Goal: Information Seeking & Learning: Find specific fact

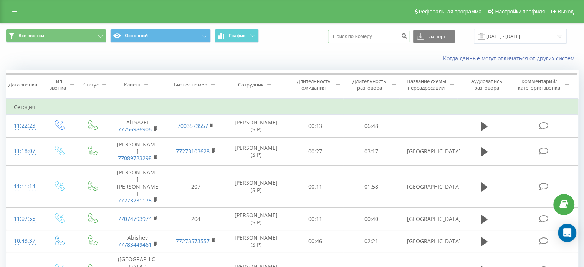
click at [342, 37] on input at bounding box center [368, 37] width 81 height 14
paste input "7 701 505 5157"
type input "7 701 505 5157"
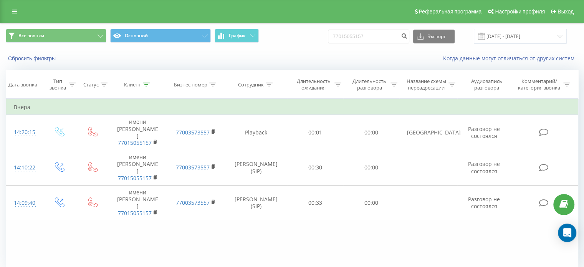
click at [337, 243] on div "Фильтровать по условию Равно Введите значение Отмена OK Фильтровать по условию …" at bounding box center [292, 185] width 572 height 173
click at [352, 34] on input "77015055157" at bounding box center [368, 37] width 81 height 14
paste input "78602873"
type input "77786028737"
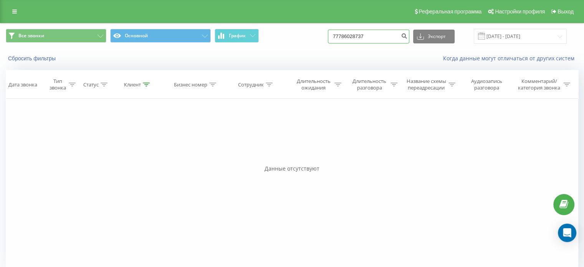
click at [360, 35] on input "77786028737" at bounding box center [368, 37] width 81 height 14
paste input "77355773"
type input "77777355773"
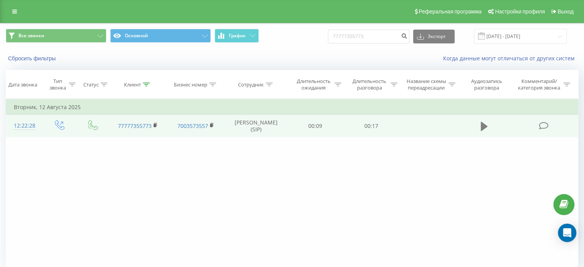
click at [483, 124] on icon at bounding box center [484, 126] width 7 height 9
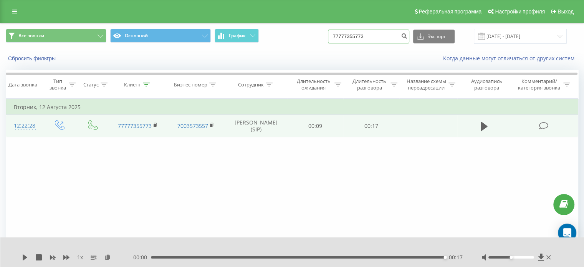
click at [350, 36] on input "77777355773" at bounding box center [368, 37] width 81 height 14
paste input "86028737"
type input "77786028737"
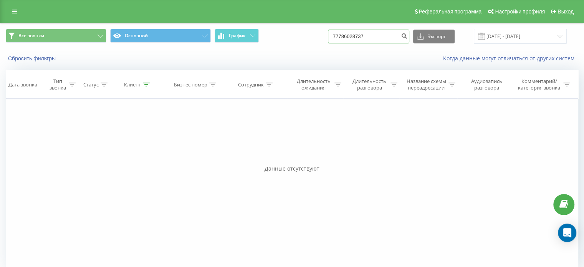
click at [377, 40] on input "77786028737" at bounding box center [368, 37] width 81 height 14
click at [376, 38] on input "77786028737" at bounding box center [368, 37] width 81 height 14
paste input "024370360"
type input "77024370360"
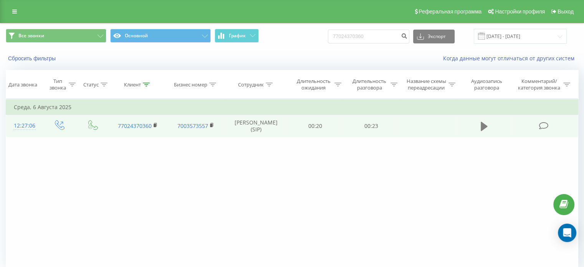
click at [486, 127] on icon at bounding box center [484, 126] width 7 height 11
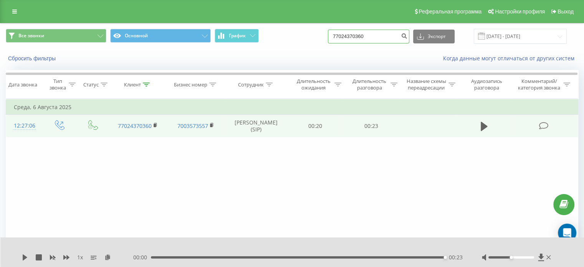
click at [349, 40] on input "77024370360" at bounding box center [368, 37] width 81 height 14
paste input "+77051889034"
click at [347, 36] on input "+77051889034" at bounding box center [368, 37] width 81 height 14
type input "77051889034"
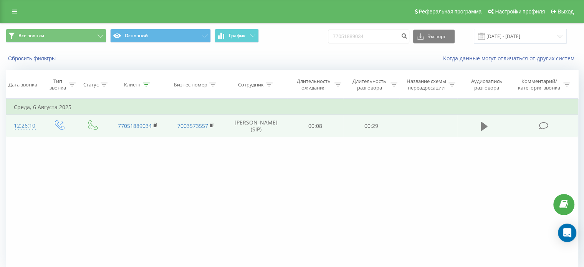
click at [479, 128] on button at bounding box center [484, 127] width 12 height 12
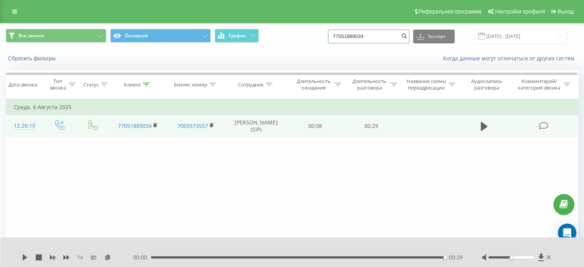
click at [357, 38] on input "77051889034" at bounding box center [368, 37] width 81 height 14
paste input "[PHONE_NUMBER]"
drag, startPoint x: 345, startPoint y: 36, endPoint x: 339, endPoint y: 39, distance: 7.4
click at [339, 39] on input "[PHONE_NUMBER]" at bounding box center [368, 37] width 81 height 14
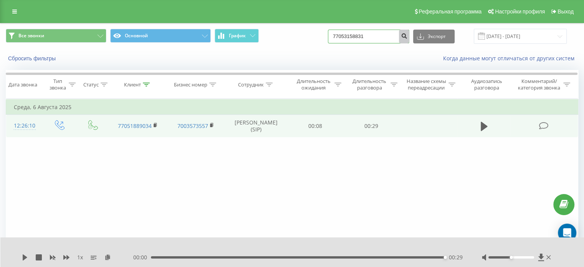
type input "77053158831"
click at [407, 35] on icon "submit" at bounding box center [404, 35] width 7 height 5
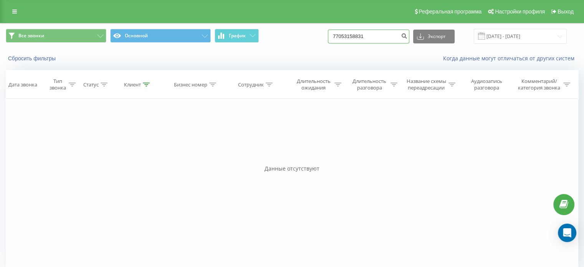
click at [361, 38] on input "77053158831" at bounding box center [368, 37] width 81 height 14
paste input "[PHONE_NUMBER]"
click at [345, 35] on input "[PHONE_NUMBER]" at bounding box center [368, 37] width 81 height 14
type input "77076886870"
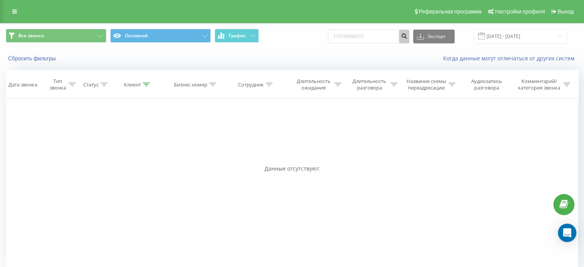
click at [409, 41] on button "submit" at bounding box center [404, 37] width 10 height 14
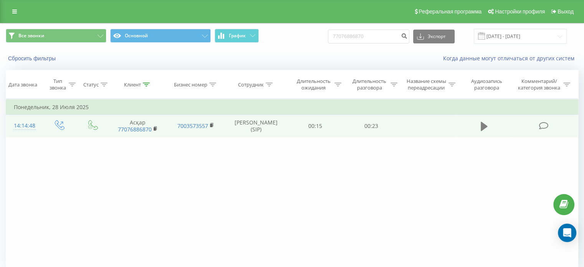
click at [481, 122] on icon at bounding box center [484, 126] width 7 height 9
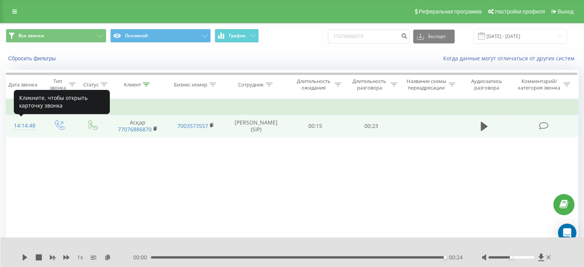
click at [25, 124] on div "14:14:48" at bounding box center [24, 125] width 20 height 15
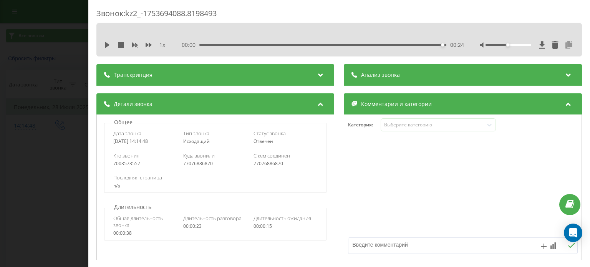
click at [566, 44] on icon at bounding box center [568, 45] width 9 height 8
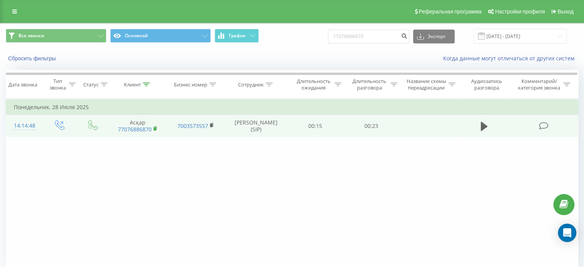
click at [154, 128] on rect at bounding box center [155, 128] width 2 height 3
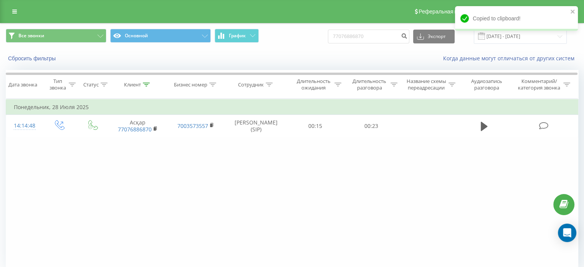
click at [292, 192] on div "Фильтровать по условию Равно Введите значение Отмена OK Фильтровать по условию …" at bounding box center [292, 185] width 572 height 173
